Goal: Transaction & Acquisition: Download file/media

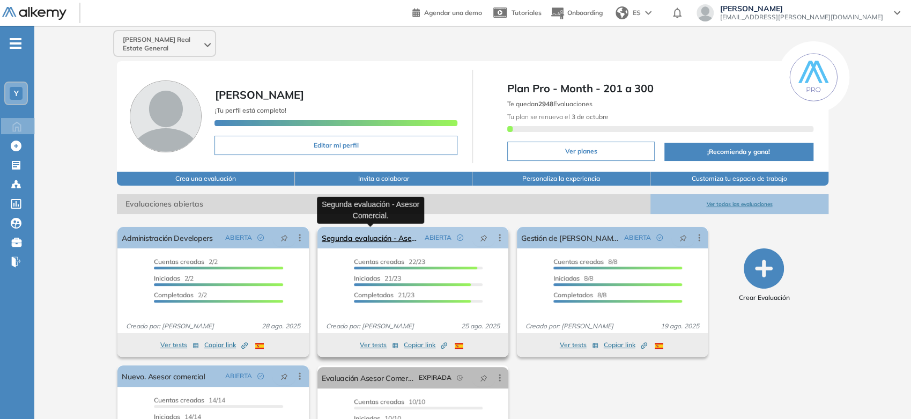
click at [354, 239] on link "Segunda evaluación - Asesor Comercial." at bounding box center [371, 237] width 99 height 21
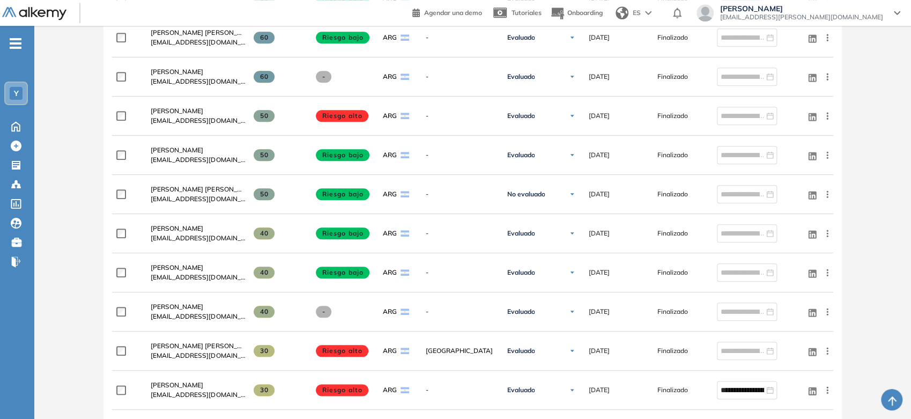
scroll to position [656, 0]
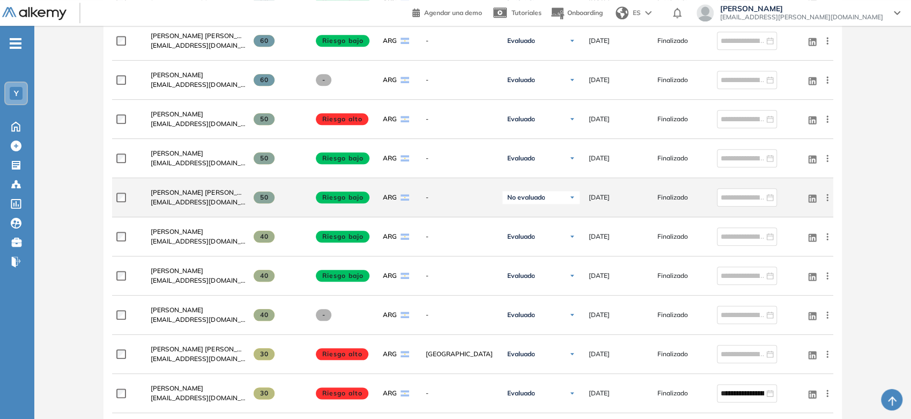
click at [558, 197] on div "No evaluado" at bounding box center [541, 197] width 77 height 13
click at [538, 234] on li "Evaluado" at bounding box center [528, 237] width 25 height 11
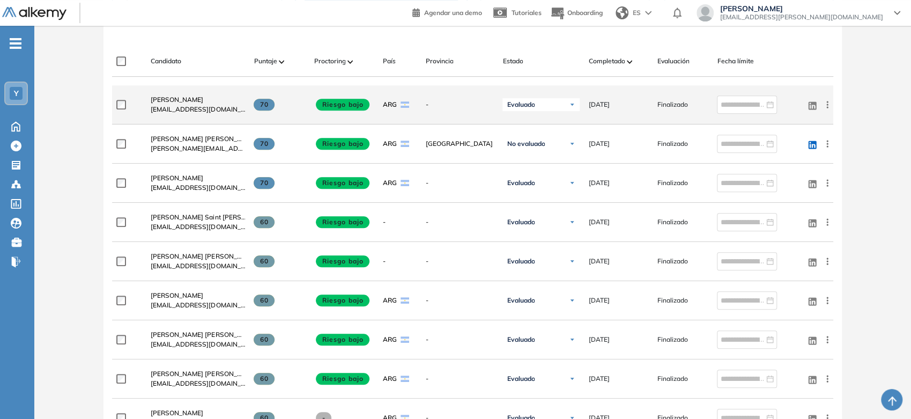
scroll to position [238, 0]
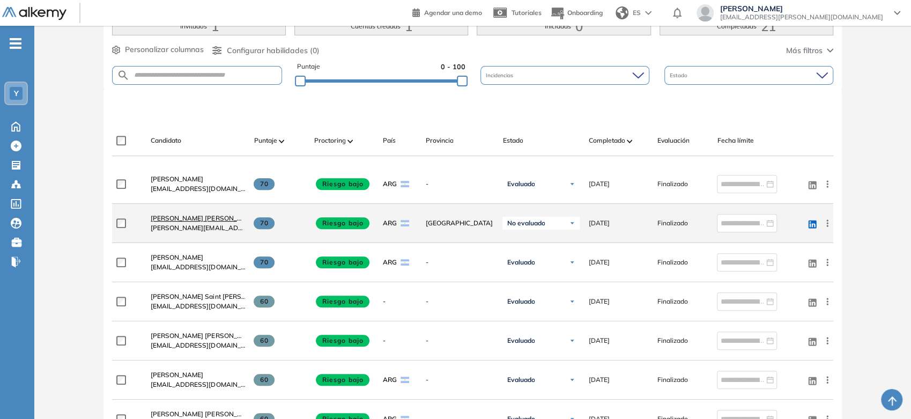
click at [176, 214] on span "Lorena Natalia Laz" at bounding box center [204, 218] width 107 height 8
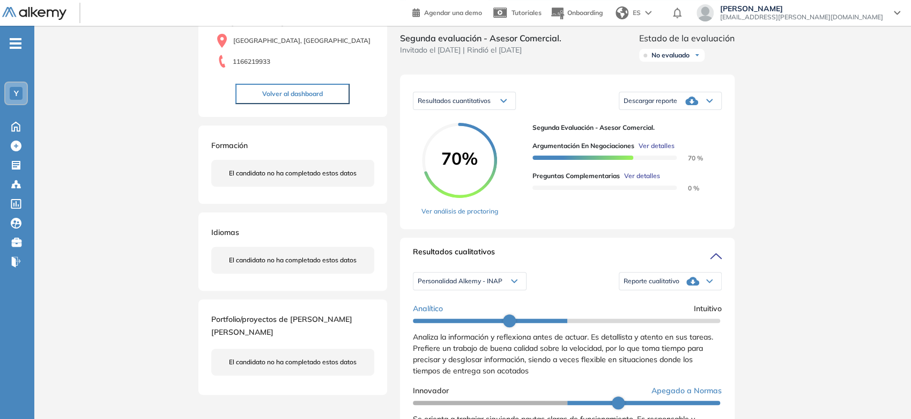
scroll to position [119, 0]
click at [660, 110] on div "Descargar reporte" at bounding box center [671, 99] width 102 height 21
click at [757, 84] on div "Inicio Alkymetrics Evaluaciones Dashboard Candidato Duración : 00:00:00 Cantida…" at bounding box center [472, 398] width 877 height 983
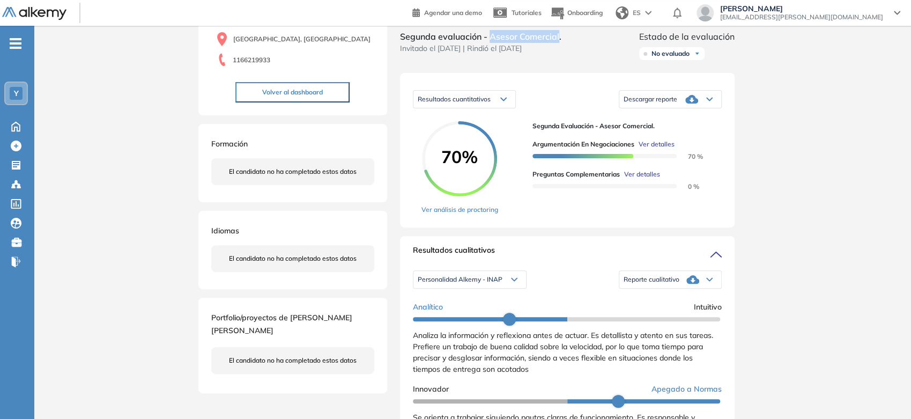
drag, startPoint x: 491, startPoint y: 46, endPoint x: 560, endPoint y: 48, distance: 69.2
click at [560, 43] on span "Segunda evaluación - Asesor Comercial." at bounding box center [480, 36] width 161 height 13
copy span "Asesor Comercial"
click at [656, 284] on span "Reporte cualitativo" at bounding box center [652, 279] width 56 height 9
click at [659, 305] on li "Reporte con Afinidad AI" at bounding box center [656, 299] width 65 height 11
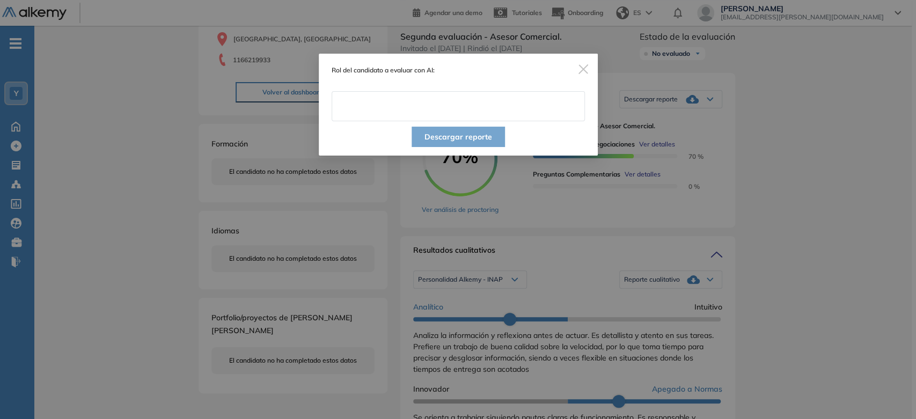
click at [477, 93] on input "text" at bounding box center [458, 106] width 253 height 30
paste input "**********"
click at [511, 104] on input "**********" at bounding box center [458, 106] width 253 height 30
type input "**********"
click at [497, 141] on button "Descargar reporte" at bounding box center [457, 137] width 93 height 20
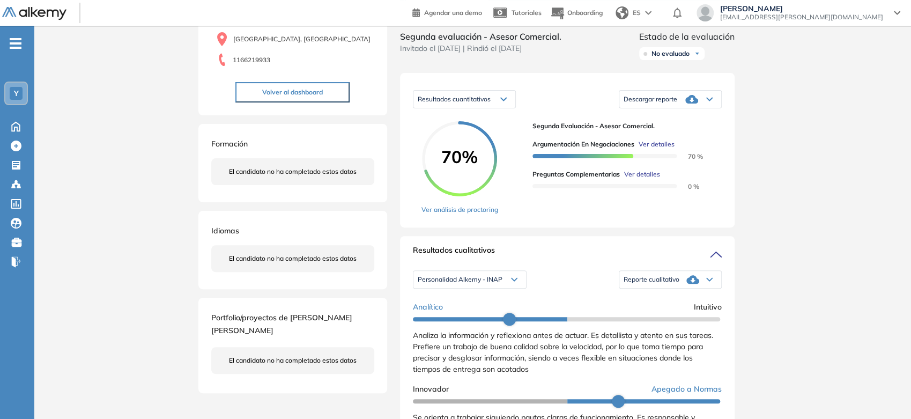
click at [639, 281] on div "Reporte cualitativo" at bounding box center [671, 279] width 102 height 21
click at [679, 102] on div "Descargar reporte" at bounding box center [671, 99] width 102 height 21
click at [664, 144] on li "Descargar informe resumido" at bounding box center [664, 138] width 80 height 11
click at [672, 58] on span "No evaluado" at bounding box center [671, 53] width 38 height 9
click at [671, 99] on li "Evaluado" at bounding box center [664, 94] width 25 height 11
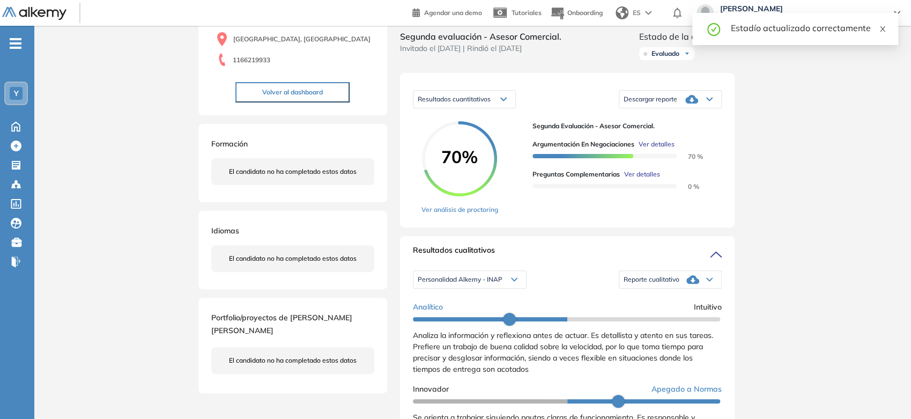
click at [886, 24] on span at bounding box center [883, 28] width 8 height 10
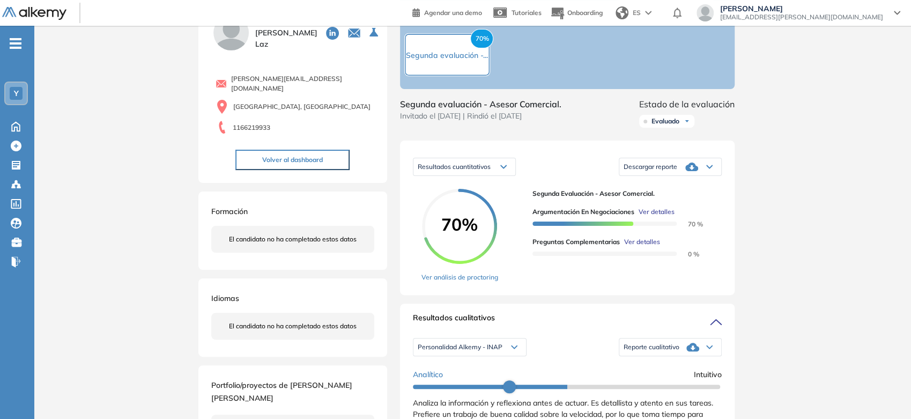
scroll to position [0, 0]
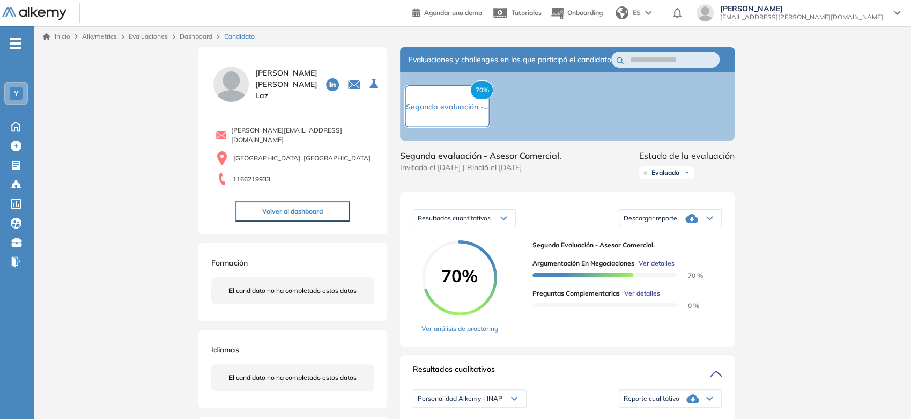
click at [61, 33] on link "Inicio" at bounding box center [56, 37] width 27 height 10
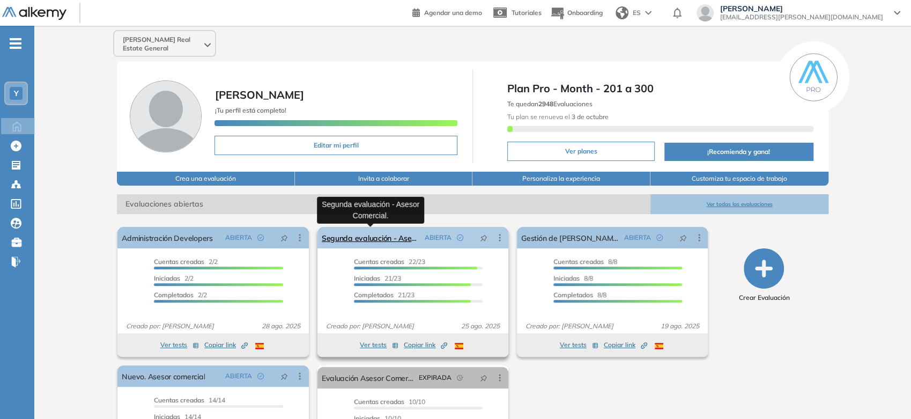
click at [367, 242] on link "Segunda evaluación - Asesor Comercial." at bounding box center [371, 237] width 99 height 21
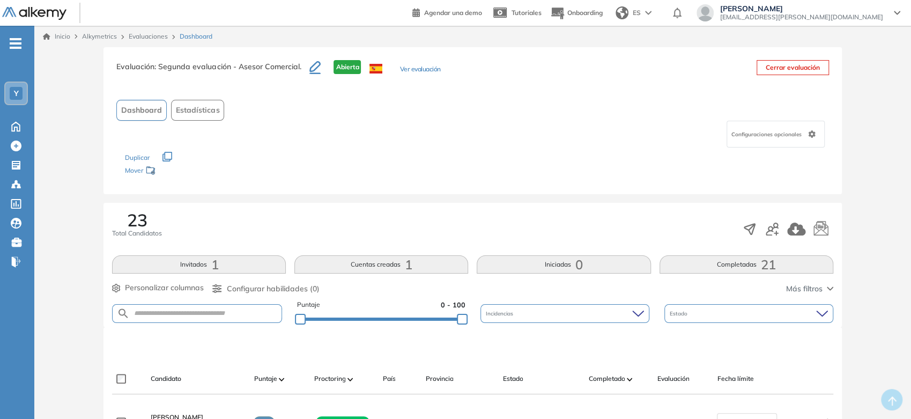
click at [60, 40] on link "Inicio" at bounding box center [56, 37] width 27 height 10
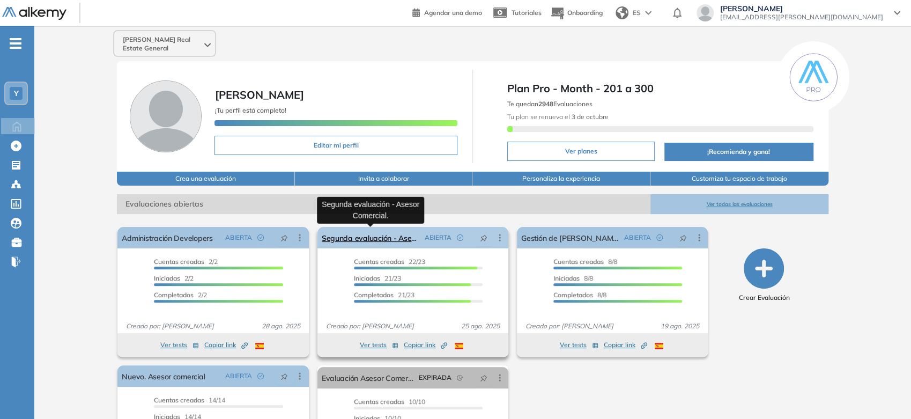
click at [394, 244] on link "Segunda evaluación - Asesor Comercial." at bounding box center [371, 237] width 99 height 21
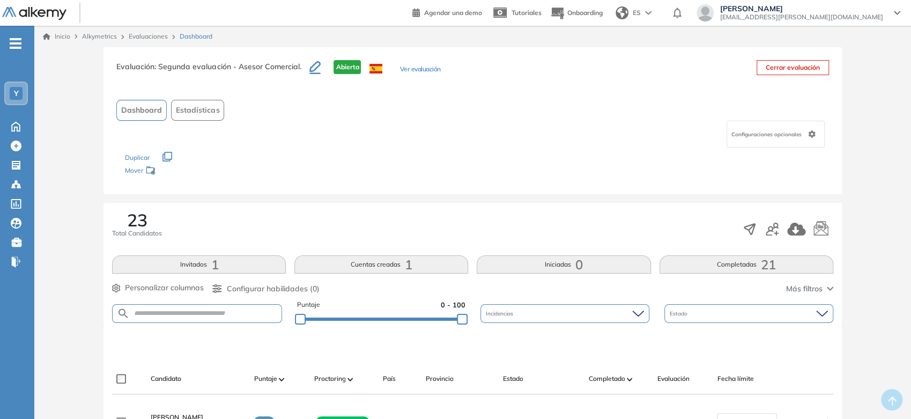
click at [63, 30] on div "Inicio Alkymetrics Evaluaciones Dashboard" at bounding box center [472, 36] width 877 height 21
click at [56, 42] on div "Inicio Alkymetrics Evaluaciones Dashboard" at bounding box center [472, 36] width 877 height 21
click at [56, 38] on link "Inicio" at bounding box center [56, 37] width 27 height 10
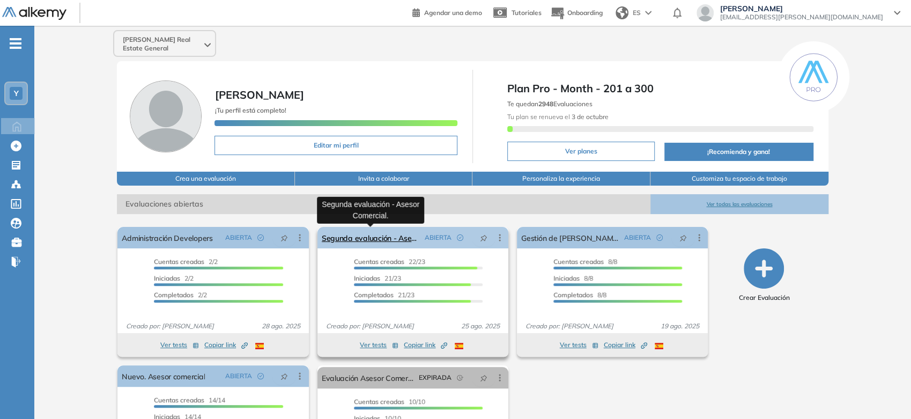
click at [371, 241] on link "Segunda evaluación - Asesor Comercial." at bounding box center [371, 237] width 99 height 21
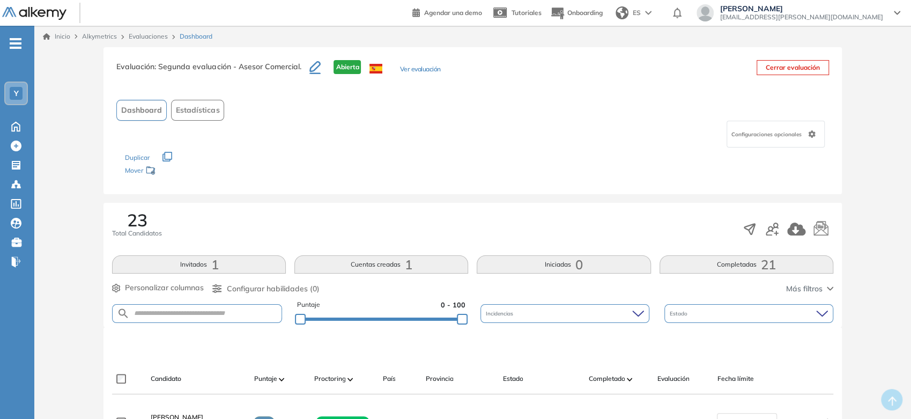
click at [396, 266] on button "Cuentas creadas 1" at bounding box center [381, 264] width 174 height 18
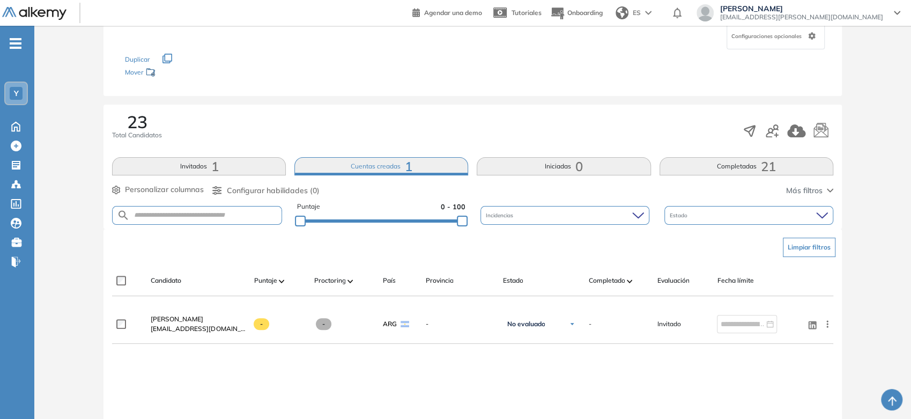
scroll to position [119, 0]
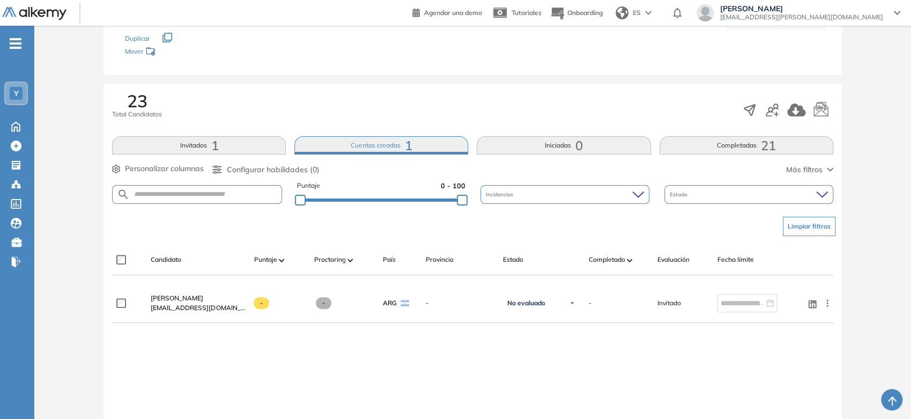
click at [219, 144] on button "Invitados 1" at bounding box center [199, 145] width 174 height 18
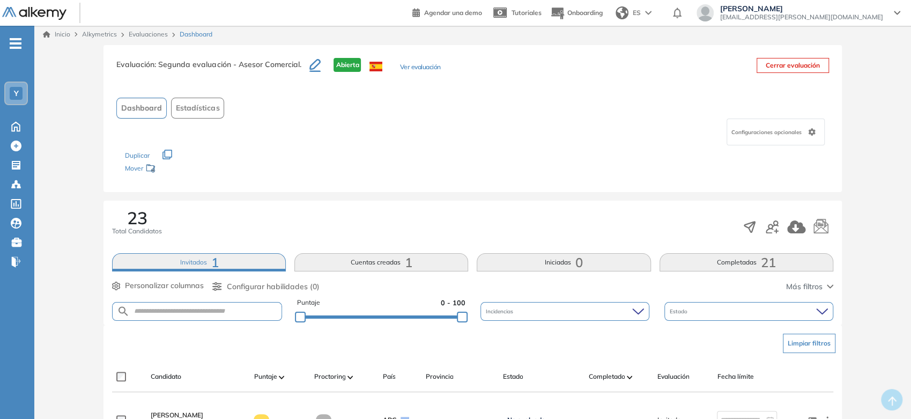
scroll to position [0, 0]
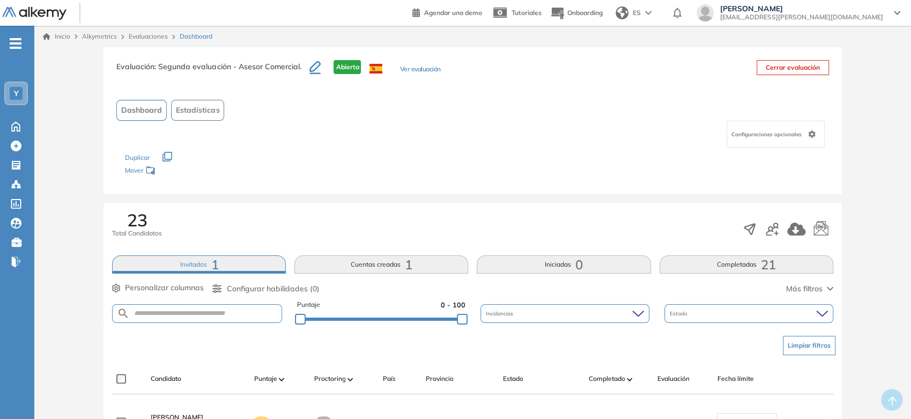
click at [68, 30] on div "Inicio Alkymetrics Evaluaciones Dashboard" at bounding box center [472, 36] width 877 height 21
click at [64, 35] on link "Inicio" at bounding box center [56, 37] width 27 height 10
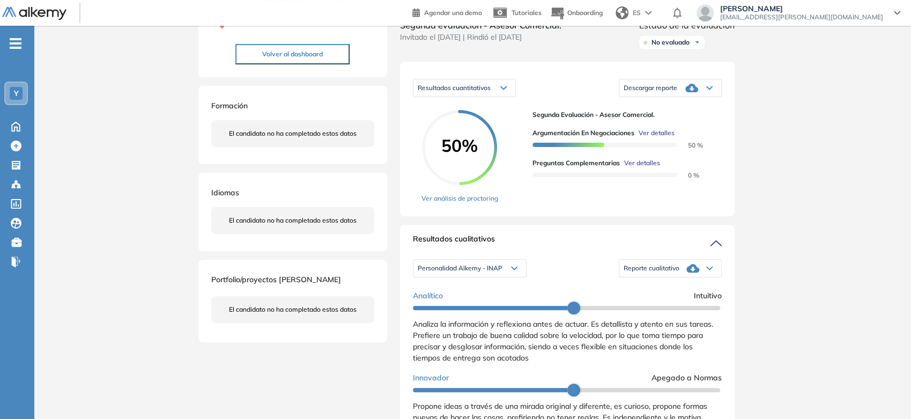
scroll to position [179, 0]
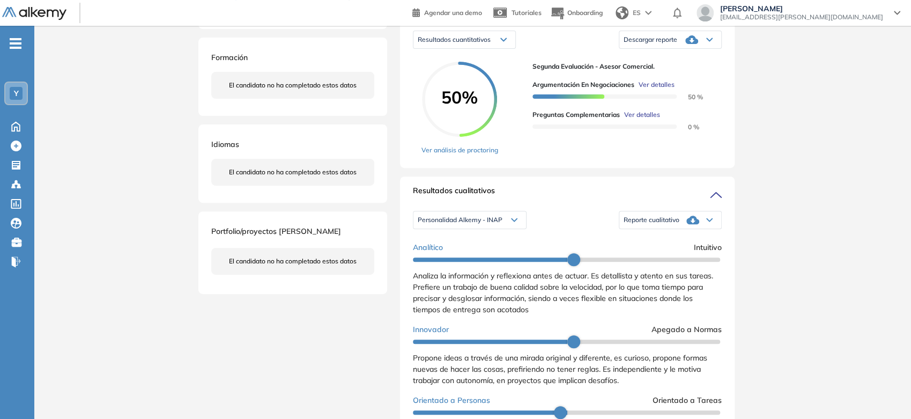
click at [635, 231] on div "Reporte cualitativo" at bounding box center [671, 219] width 102 height 21
click at [638, 245] on li "Reporte con Afinidad AI" at bounding box center [656, 239] width 65 height 11
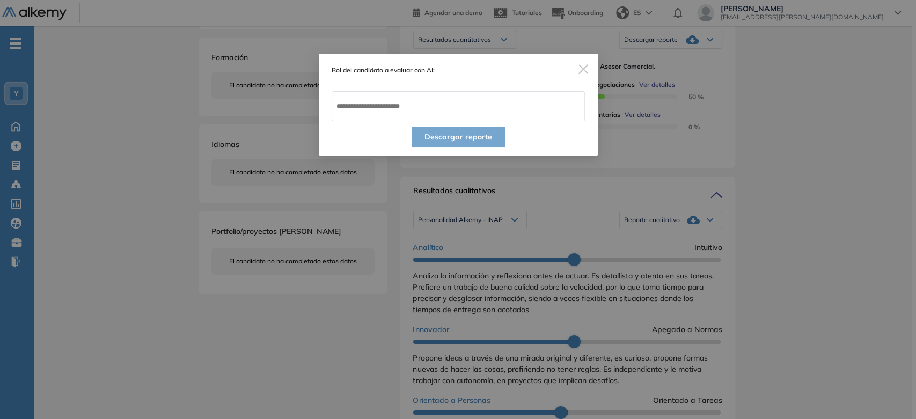
click at [581, 67] on img "Close" at bounding box center [583, 69] width 10 height 10
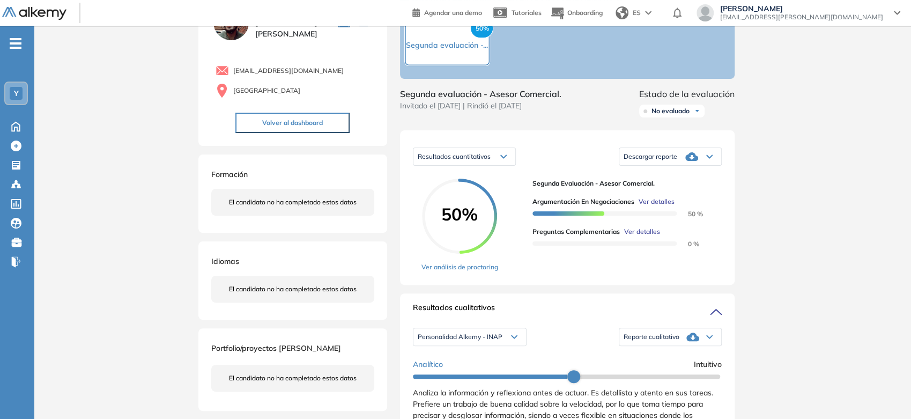
scroll to position [0, 0]
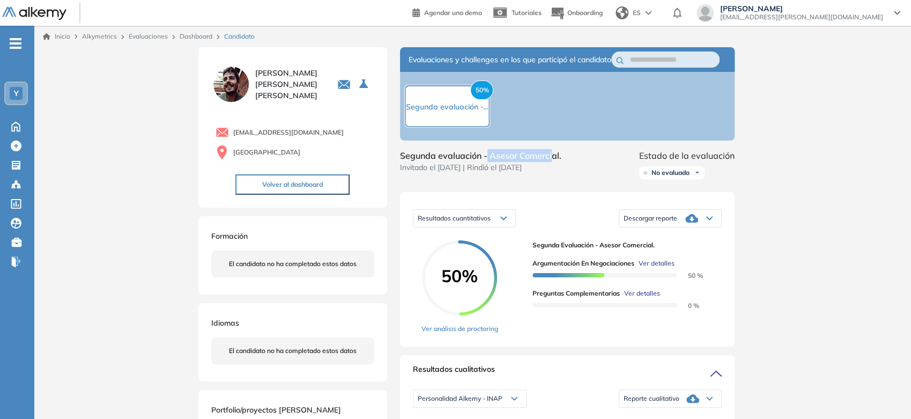
drag, startPoint x: 487, startPoint y: 162, endPoint x: 552, endPoint y: 168, distance: 65.2
click at [552, 162] on span "Segunda evaluación - Asesor Comercial." at bounding box center [480, 155] width 161 height 13
click at [493, 162] on span "Segunda evaluación - Asesor Comercial." at bounding box center [480, 155] width 161 height 13
drag, startPoint x: 489, startPoint y: 166, endPoint x: 559, endPoint y: 166, distance: 70.3
click at [559, 162] on span "Segunda evaluación - Asesor Comercial." at bounding box center [480, 155] width 161 height 13
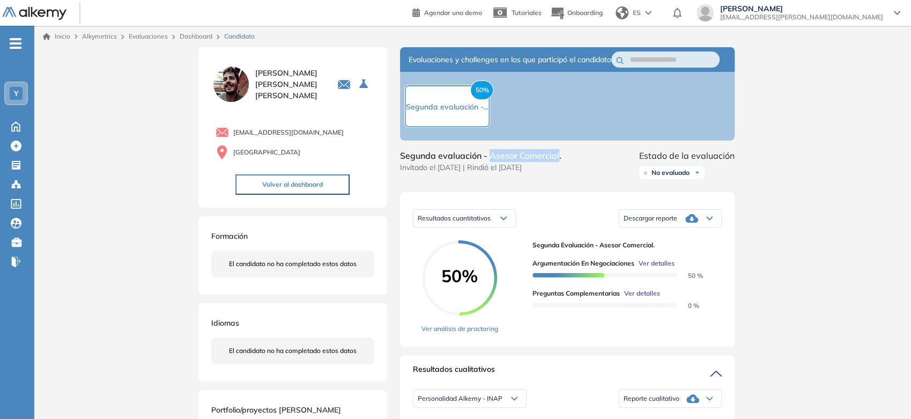
copy span "Asesor Comercial"
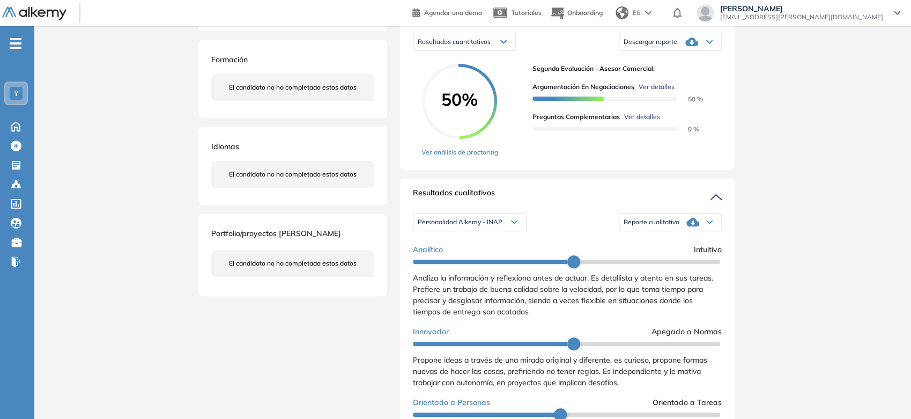
scroll to position [179, 0]
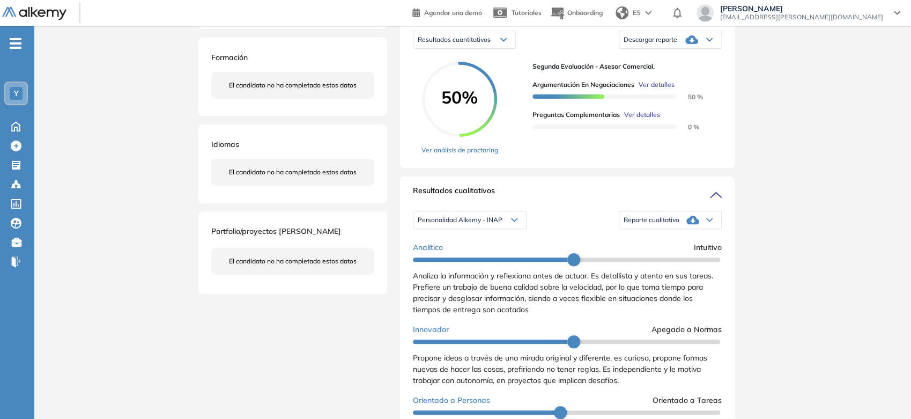
click at [635, 224] on div "Reporte cualitativo" at bounding box center [671, 219] width 102 height 21
click at [634, 245] on li "Reporte con Afinidad AI" at bounding box center [656, 239] width 65 height 11
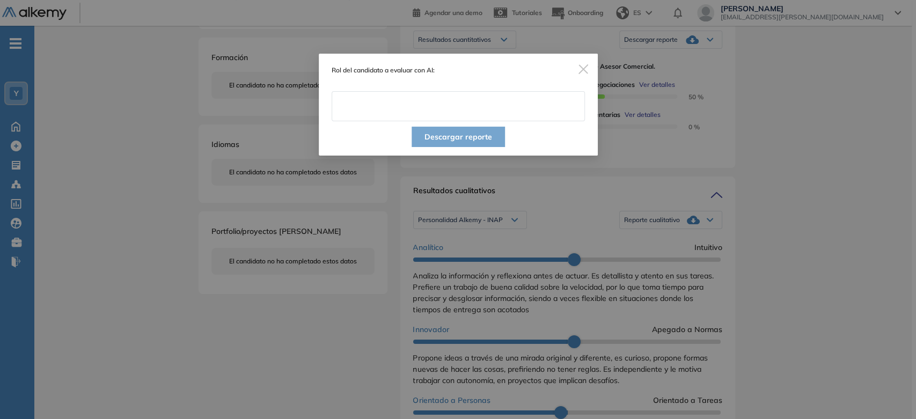
click at [502, 107] on input "text" at bounding box center [458, 106] width 253 height 30
paste input "**********"
type input "**********"
click at [455, 142] on button "Descargar reporte" at bounding box center [457, 137] width 93 height 20
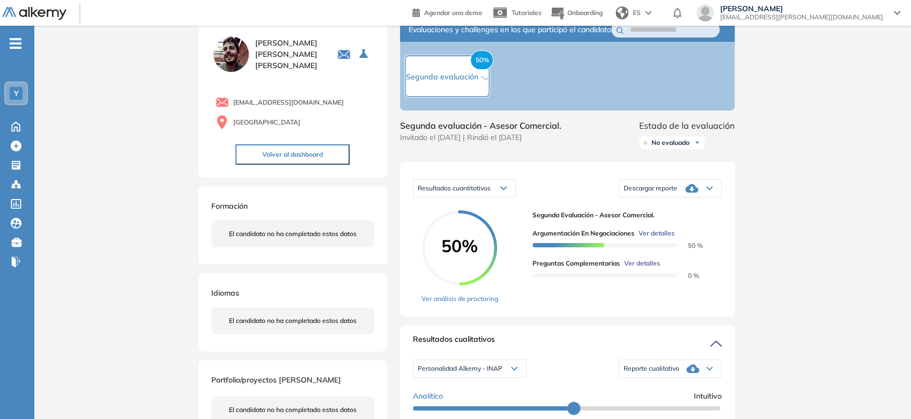
scroll to position [0, 0]
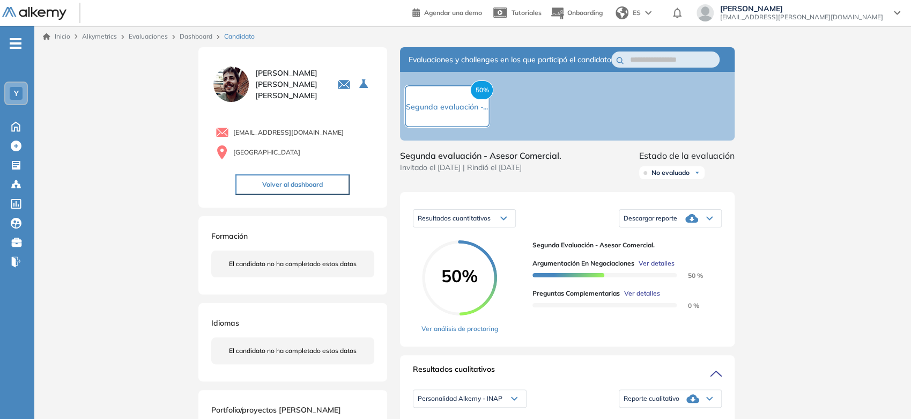
click at [650, 223] on span "Descargar reporte" at bounding box center [651, 218] width 54 height 9
click at [654, 263] on li "Descargar informe resumido" at bounding box center [664, 257] width 80 height 11
